Goal: Entertainment & Leisure: Consume media (video, audio)

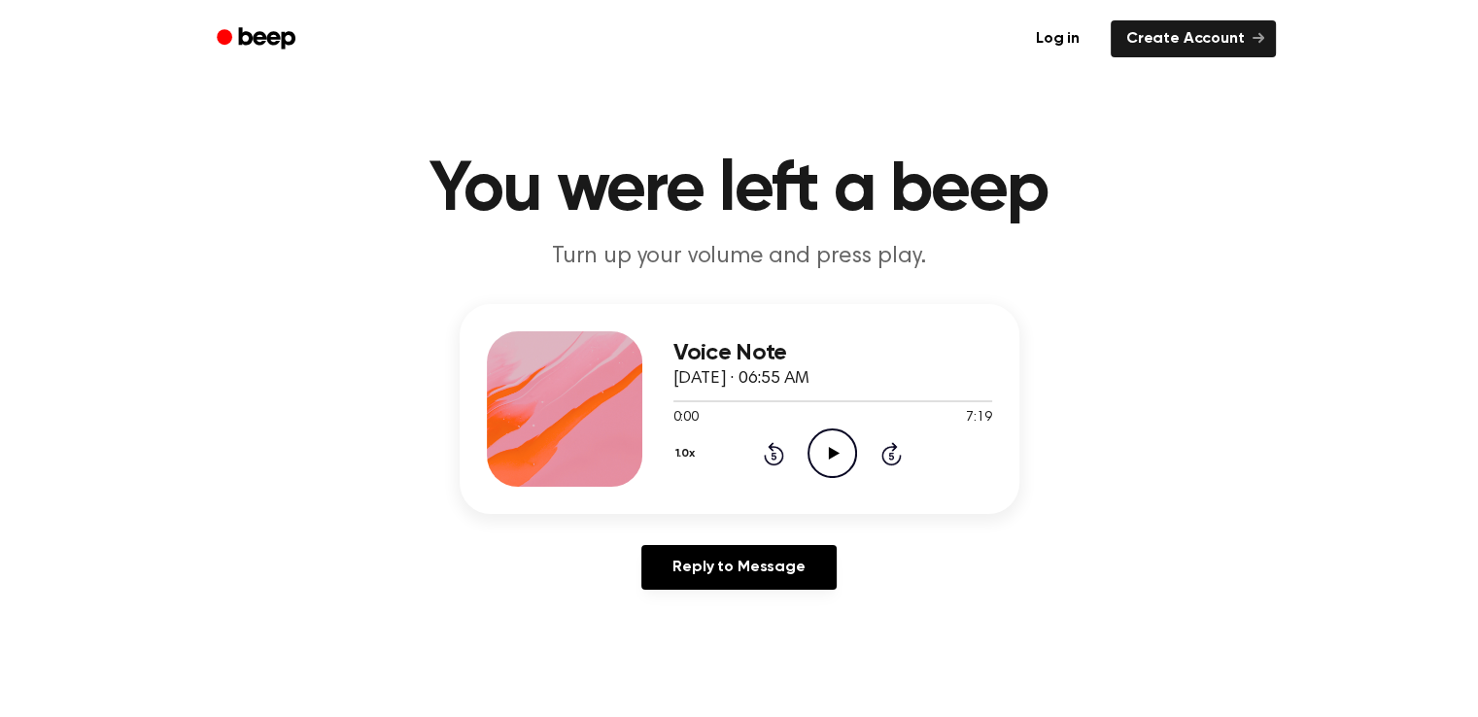
click at [839, 453] on icon at bounding box center [834, 453] width 11 height 13
click at [768, 408] on div "1:23 7:19" at bounding box center [832, 418] width 319 height 20
click at [770, 404] on div at bounding box center [832, 401] width 319 height 16
click at [833, 463] on icon "Pause Audio" at bounding box center [832, 454] width 50 height 50
click at [833, 463] on icon "Play Audio" at bounding box center [832, 454] width 50 height 50
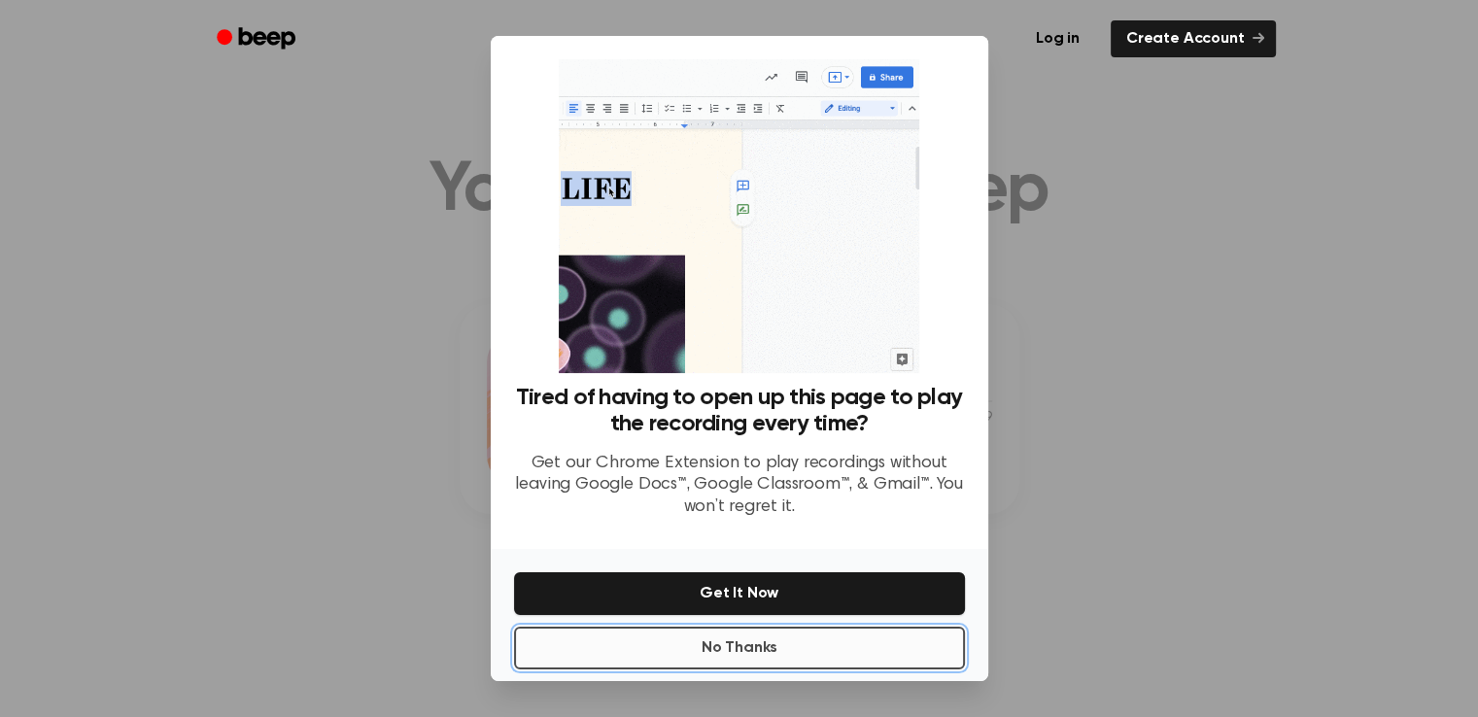
click at [779, 651] on button "No Thanks" at bounding box center [739, 648] width 451 height 43
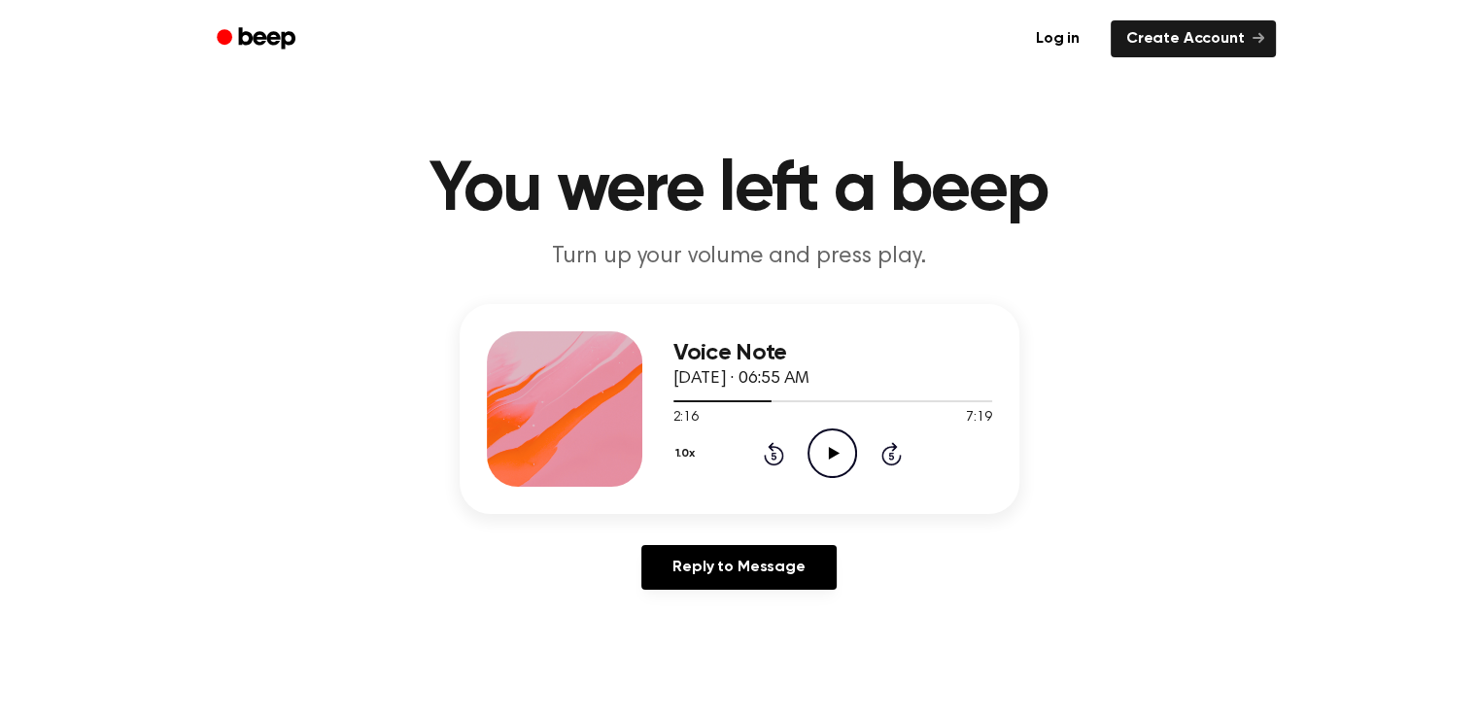
click at [830, 458] on icon at bounding box center [834, 453] width 11 height 13
click at [902, 407] on div "2:21 7:19 Your browser does not support the [object Object] element." at bounding box center [832, 411] width 319 height 36
click at [909, 401] on div at bounding box center [832, 401] width 319 height 2
click at [833, 449] on icon "Pause Audio" at bounding box center [832, 454] width 50 height 50
click at [834, 449] on icon "Play Audio" at bounding box center [832, 454] width 50 height 50
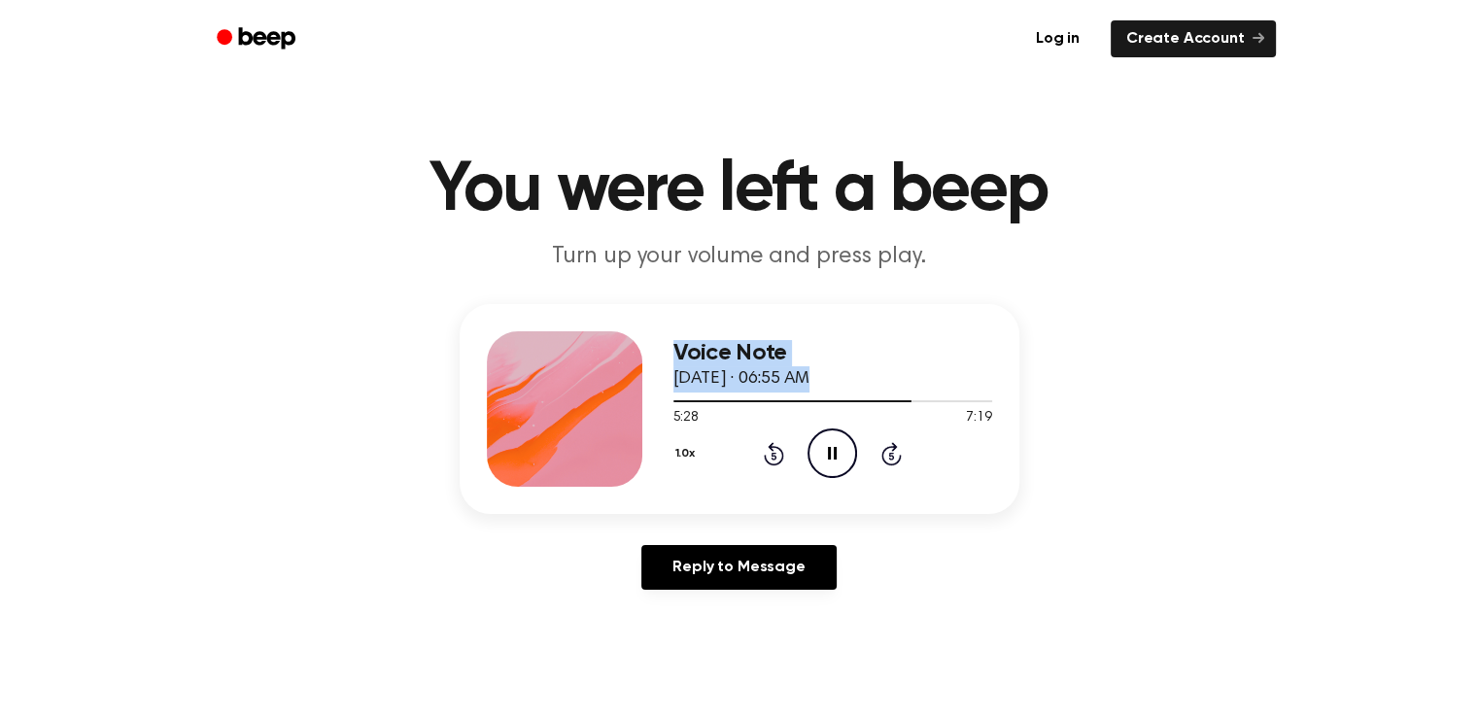
drag, startPoint x: 914, startPoint y: 404, endPoint x: 635, endPoint y: 409, distance: 278.9
click at [635, 409] on div "Voice Note [DATE] · 06:55 AM 5:28 7:19 Your browser does not support the [objec…" at bounding box center [740, 409] width 560 height 210
drag, startPoint x: 908, startPoint y: 403, endPoint x: 703, endPoint y: 405, distance: 204.1
click at [703, 405] on div at bounding box center [832, 401] width 319 height 16
click at [845, 456] on icon "Pause Audio" at bounding box center [832, 454] width 50 height 50
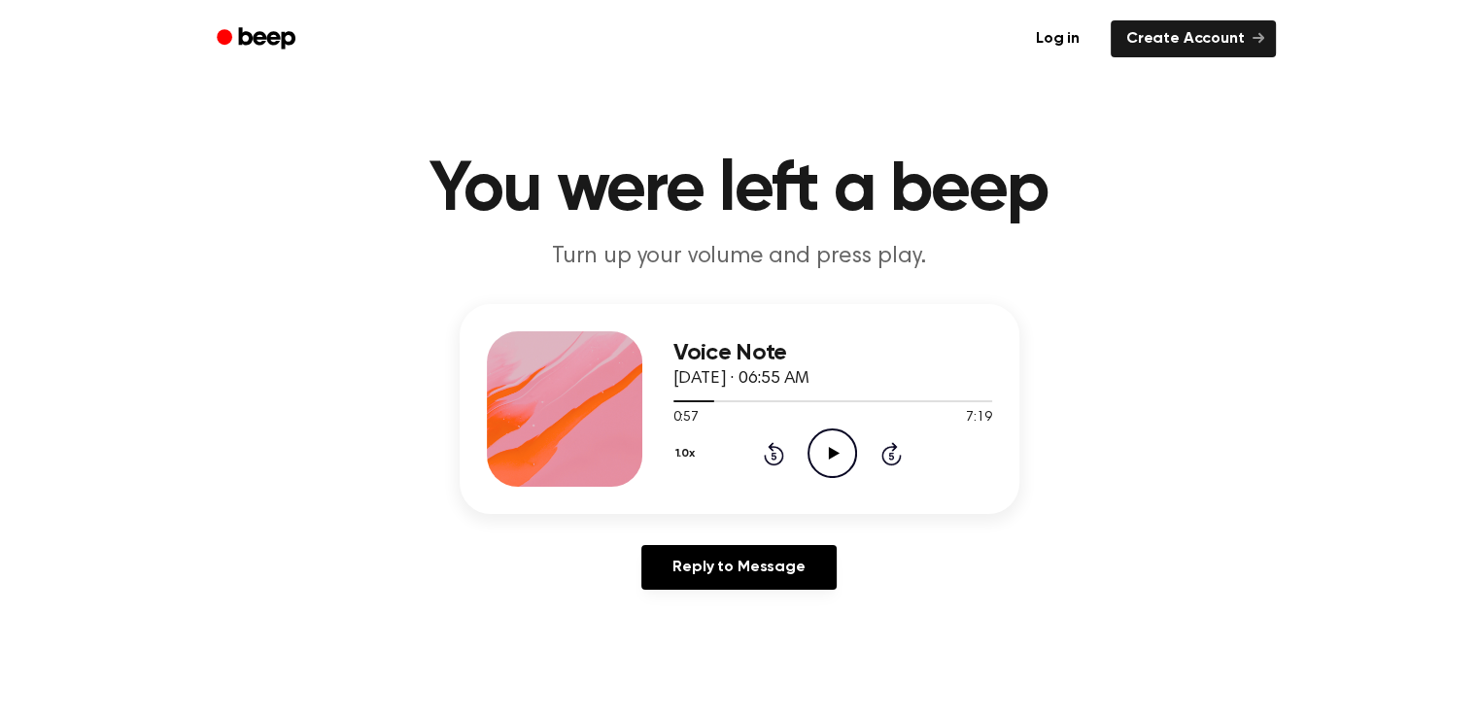
click at [824, 456] on icon "Play Audio" at bounding box center [832, 454] width 50 height 50
drag, startPoint x: 732, startPoint y: 405, endPoint x: 722, endPoint y: 408, distance: 10.1
click at [722, 408] on div at bounding box center [832, 401] width 319 height 16
click at [896, 396] on div at bounding box center [832, 401] width 319 height 16
